Goal: Task Accomplishment & Management: Manage account settings

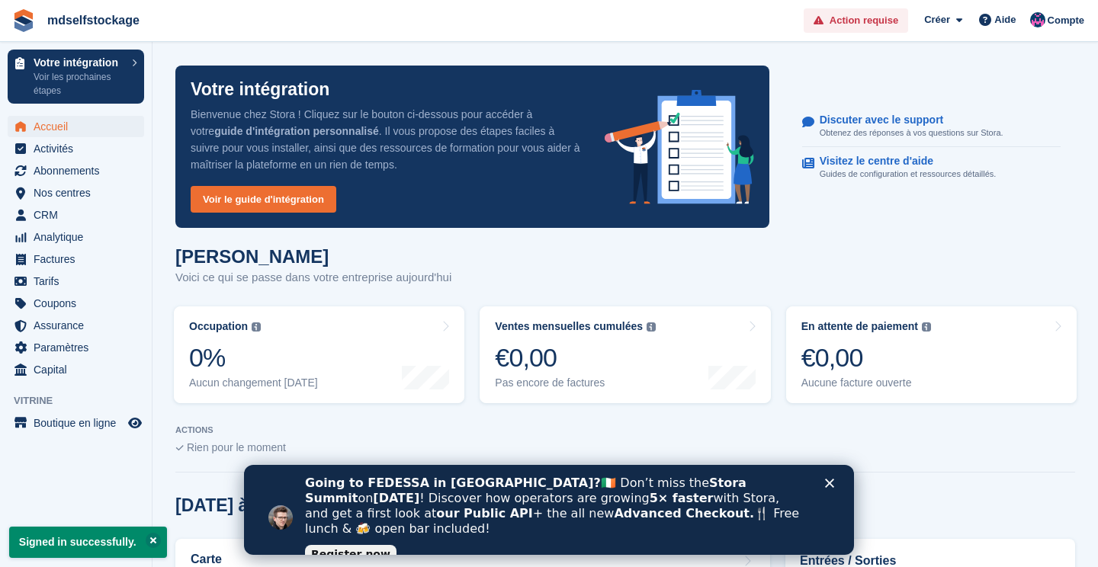
click at [836, 484] on div "Fermer" at bounding box center [832, 483] width 15 height 9
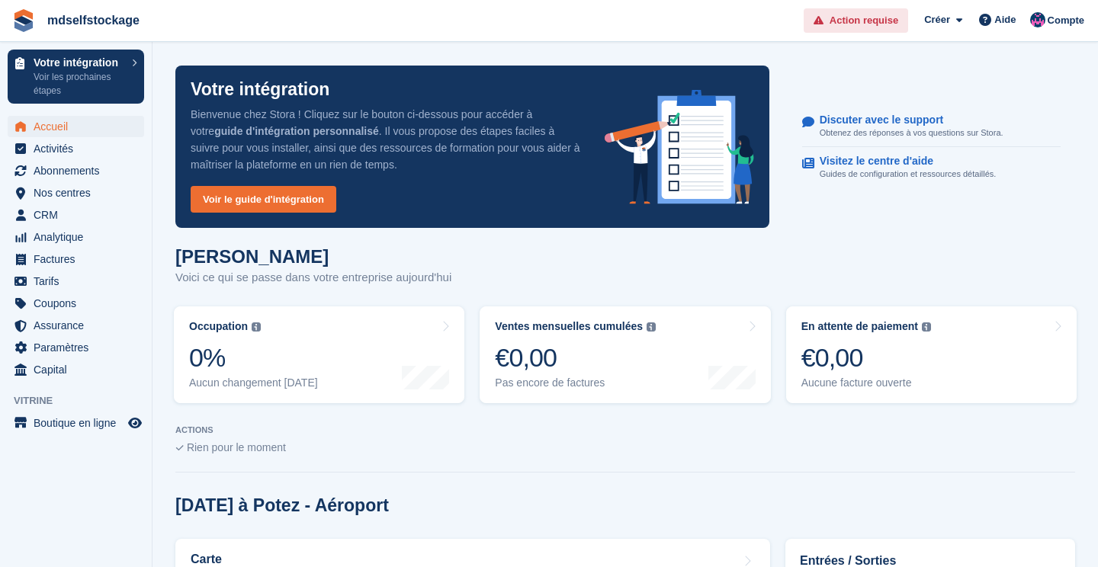
click at [855, 16] on span "Action requise" at bounding box center [864, 20] width 69 height 15
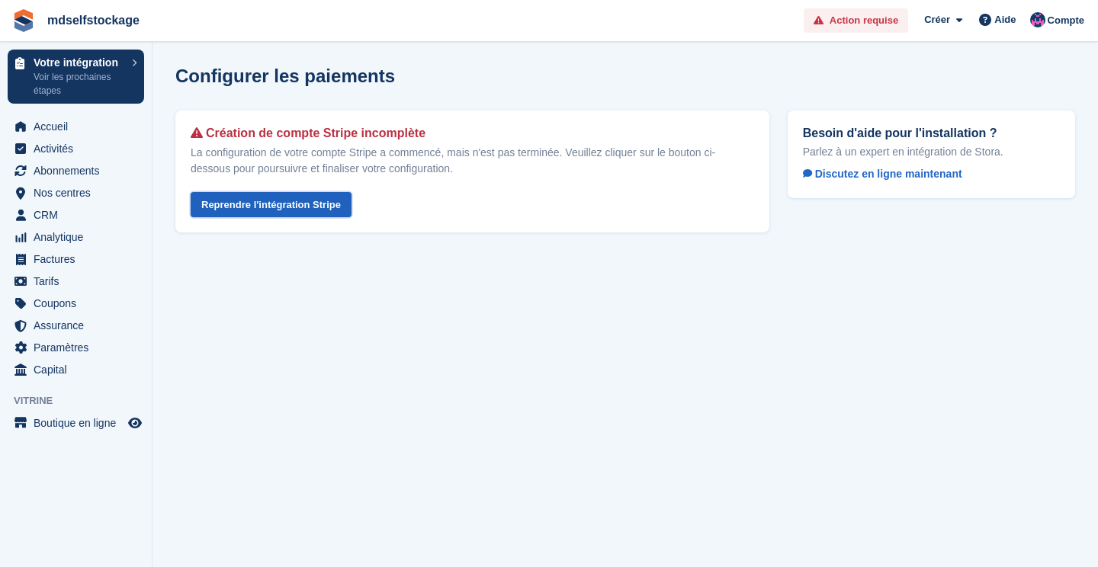
click at [300, 203] on link "Reprendre l'intégration Stripe" at bounding box center [271, 204] width 161 height 25
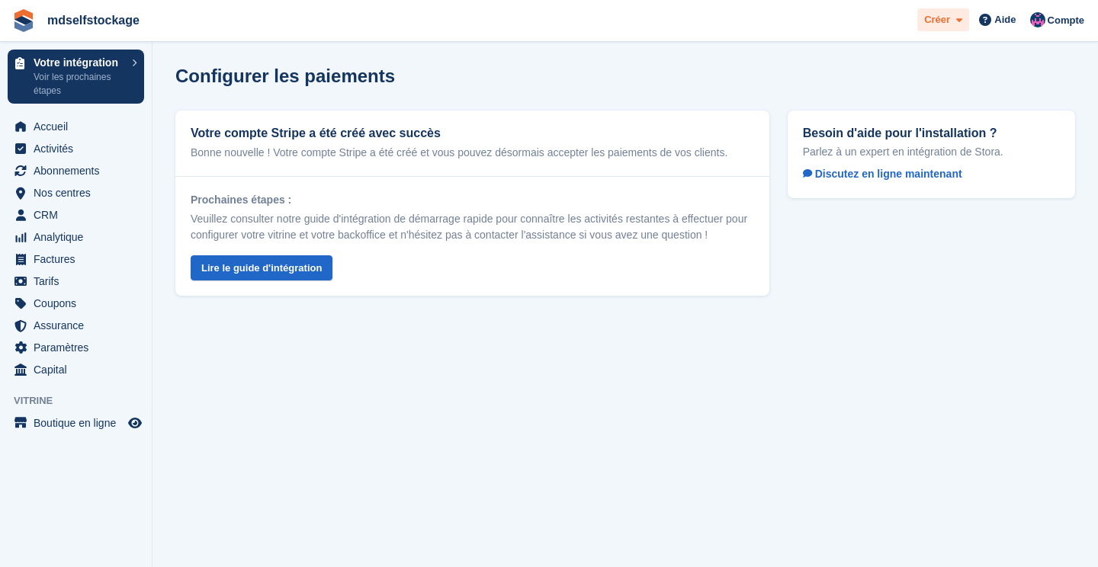
click at [946, 21] on span "Créer" at bounding box center [937, 19] width 26 height 15
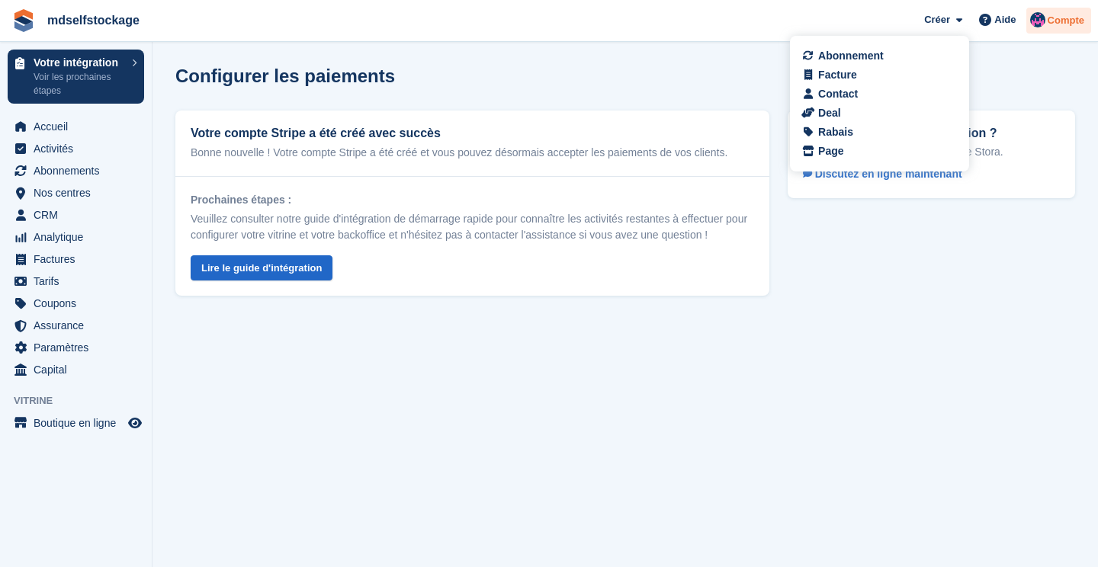
click at [1073, 24] on span "Compte" at bounding box center [1066, 20] width 37 height 15
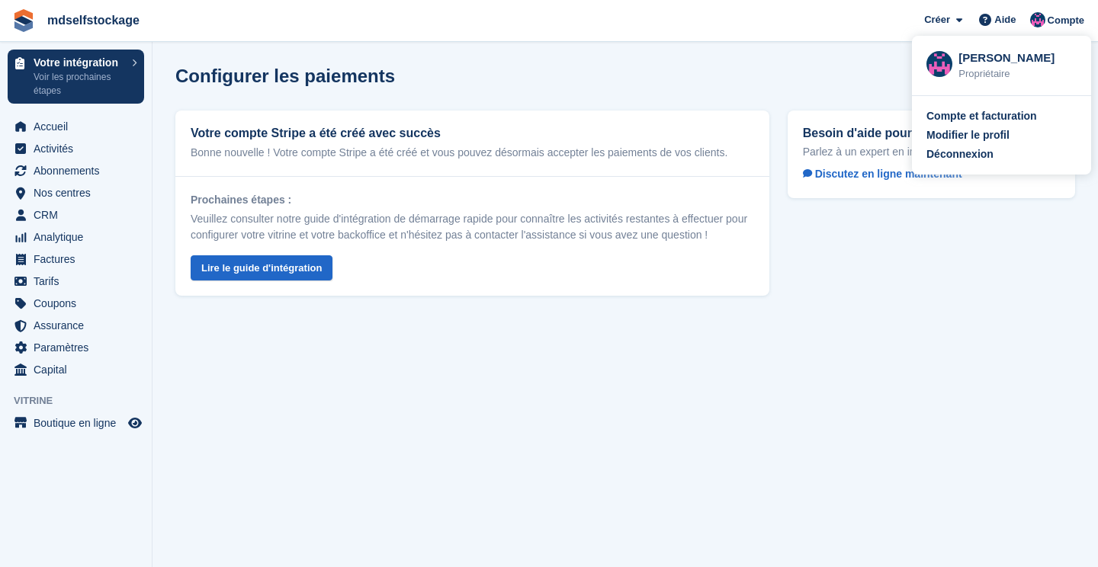
click at [906, 274] on div "Besoin d'aide pour l'installation ? Parlez à un expert en intégration de Stora.…" at bounding box center [932, 203] width 306 height 204
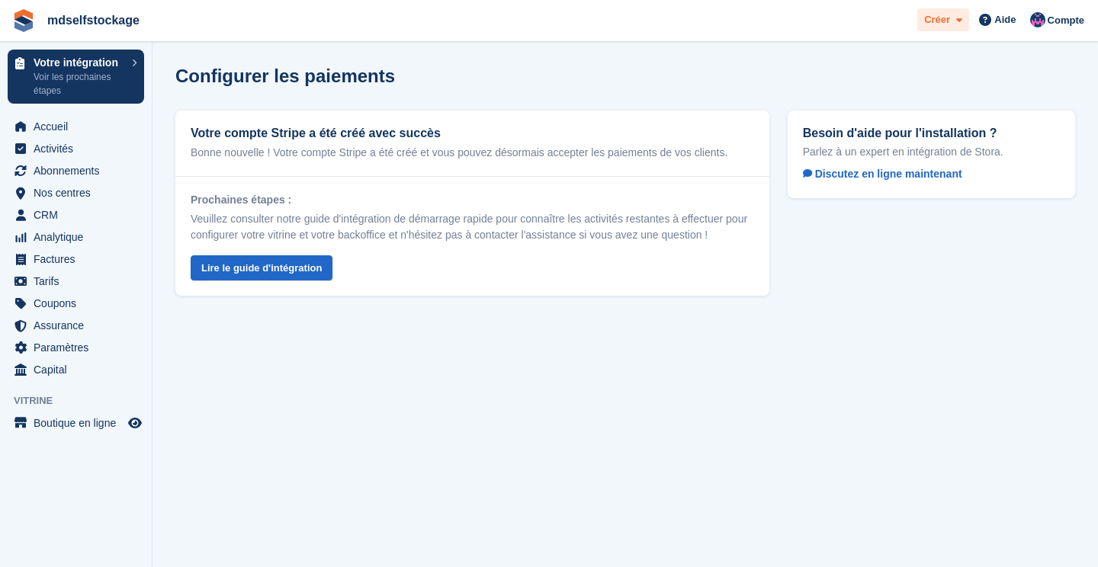
click at [962, 18] on icon at bounding box center [959, 20] width 6 height 10
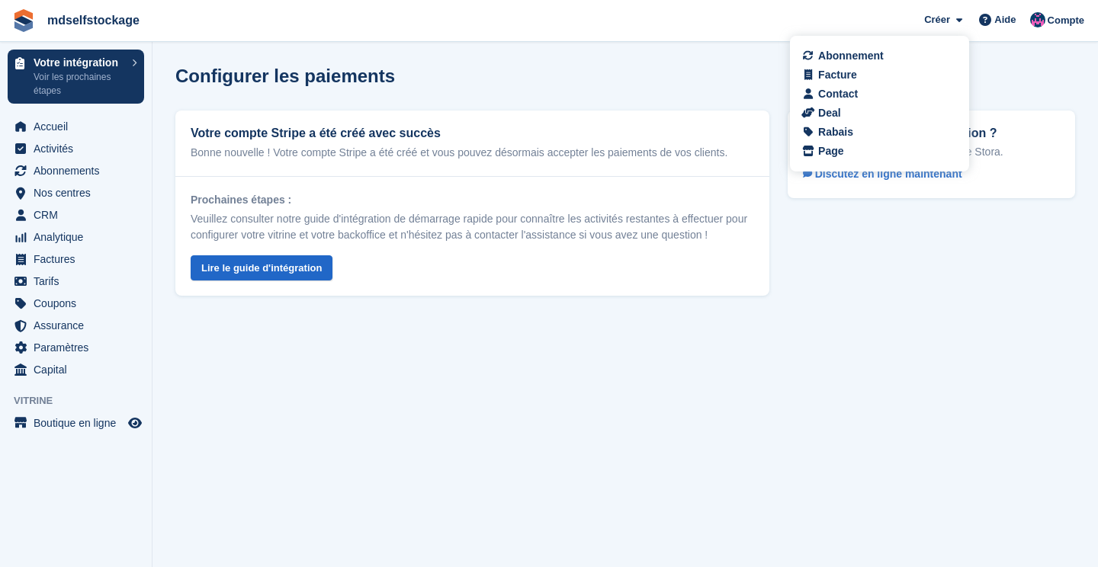
click at [1048, 71] on div "Configurer les paiements" at bounding box center [625, 76] width 900 height 21
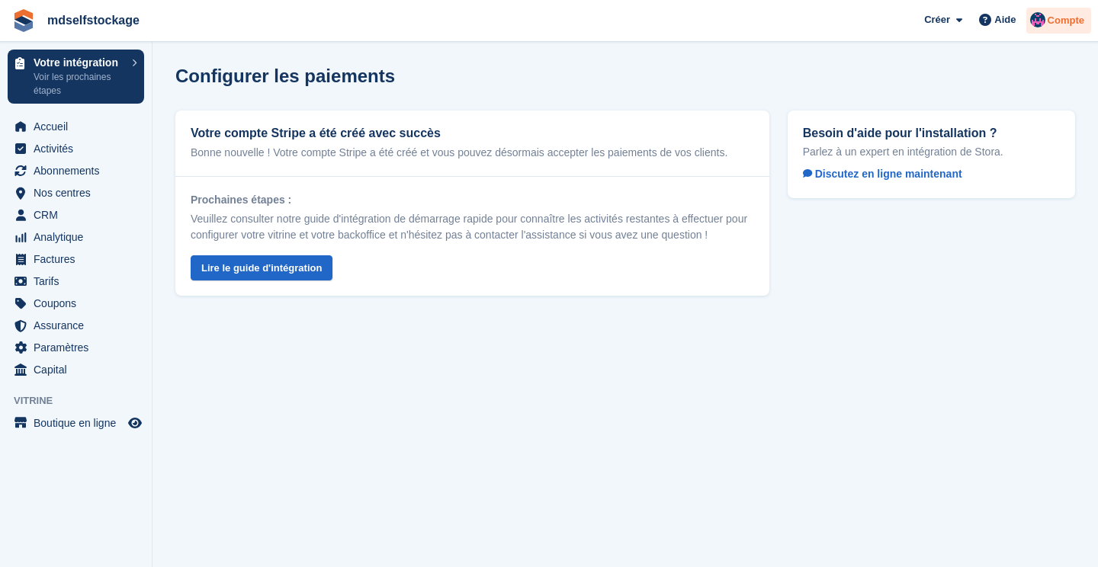
click at [1064, 24] on span "Compte" at bounding box center [1066, 20] width 37 height 15
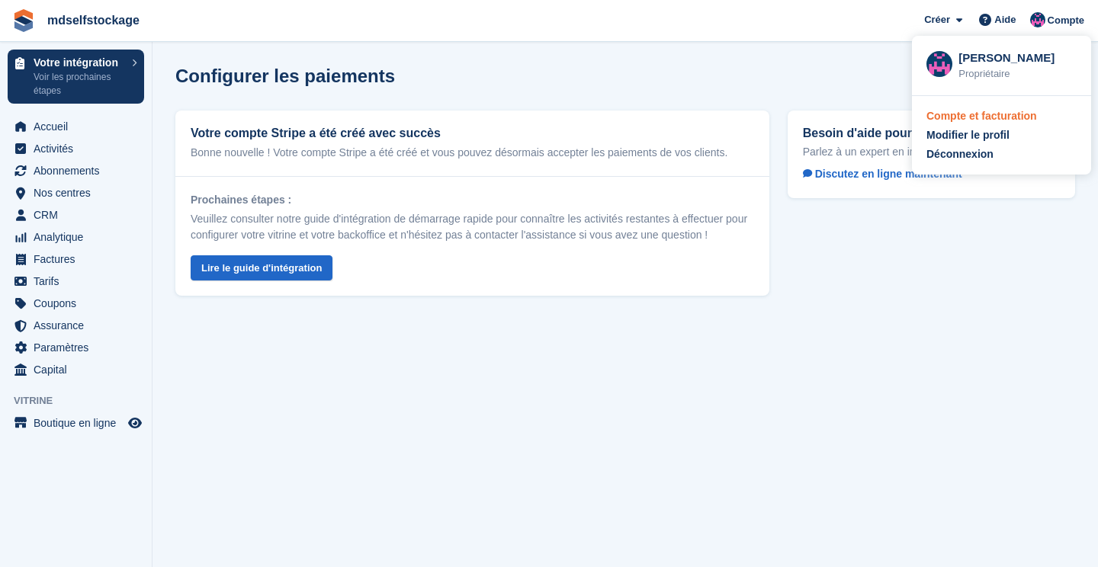
click at [1005, 120] on div "Compte et facturation" at bounding box center [981, 116] width 111 height 16
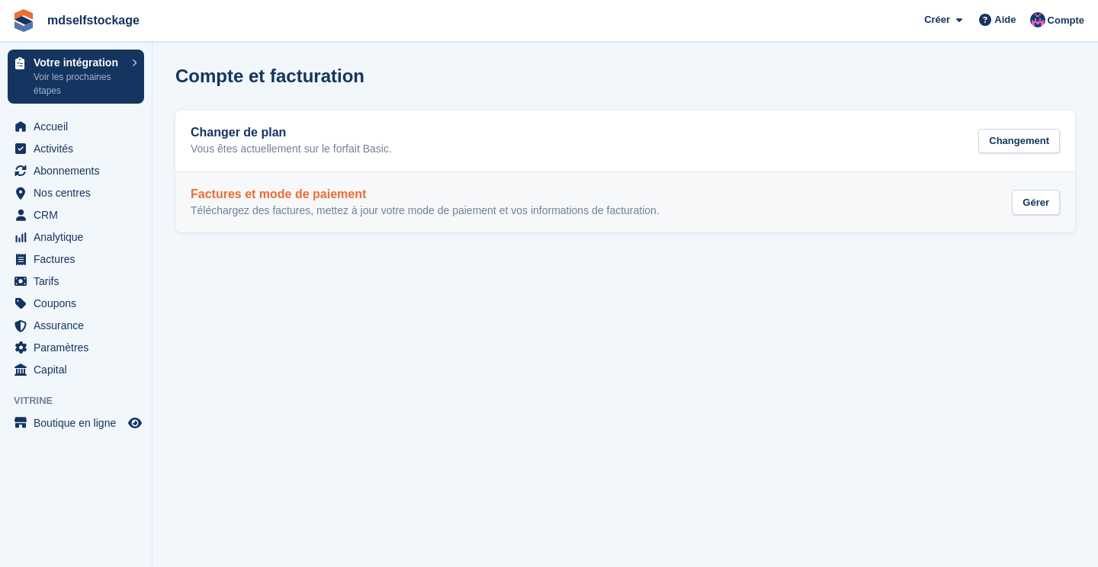
click at [935, 202] on div "Factures et mode de paiement Téléchargez des factures, mettez à jour votre mode…" at bounding box center [625, 203] width 869 height 30
